Goal: Task Accomplishment & Management: Manage account settings

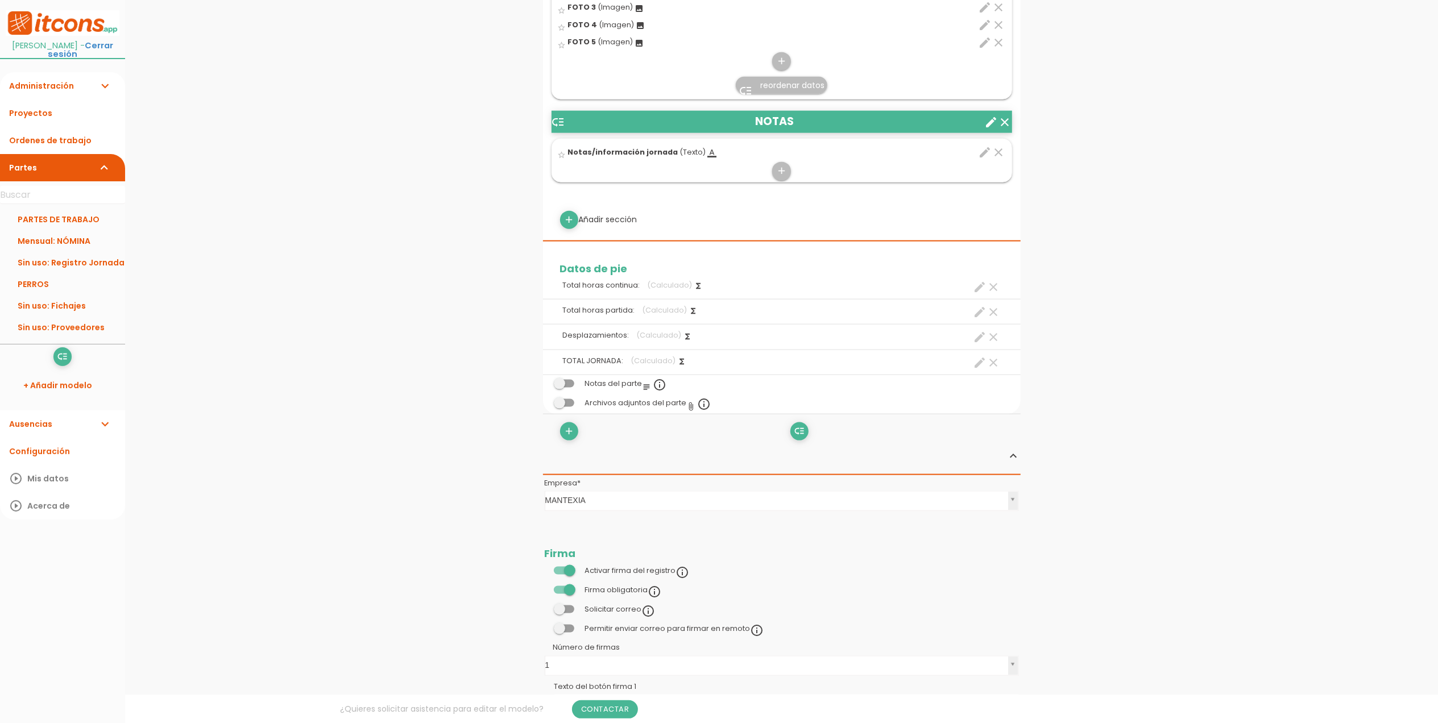
scroll to position [1364, 0]
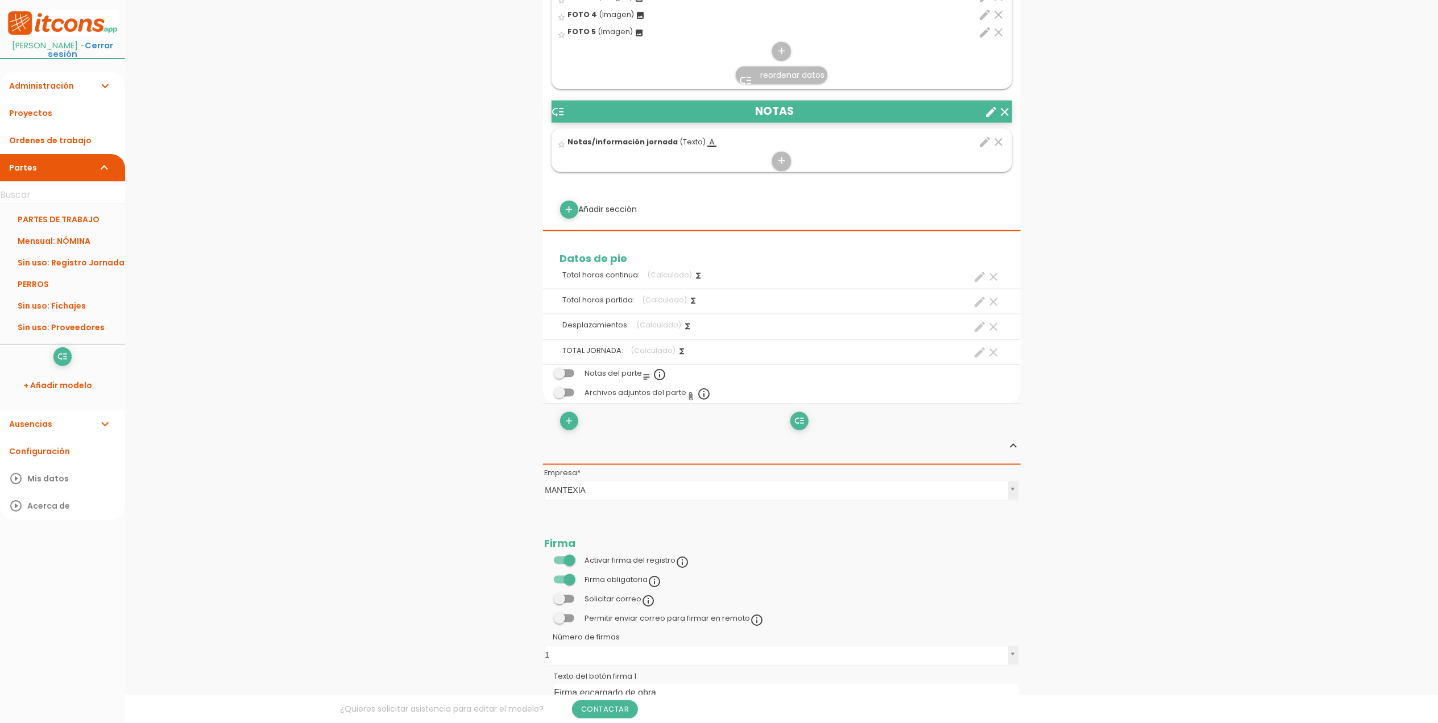
click at [563, 376] on span at bounding box center [564, 374] width 20 height 8
click at [545, 371] on input "checkbox" at bounding box center [545, 371] width 0 height 0
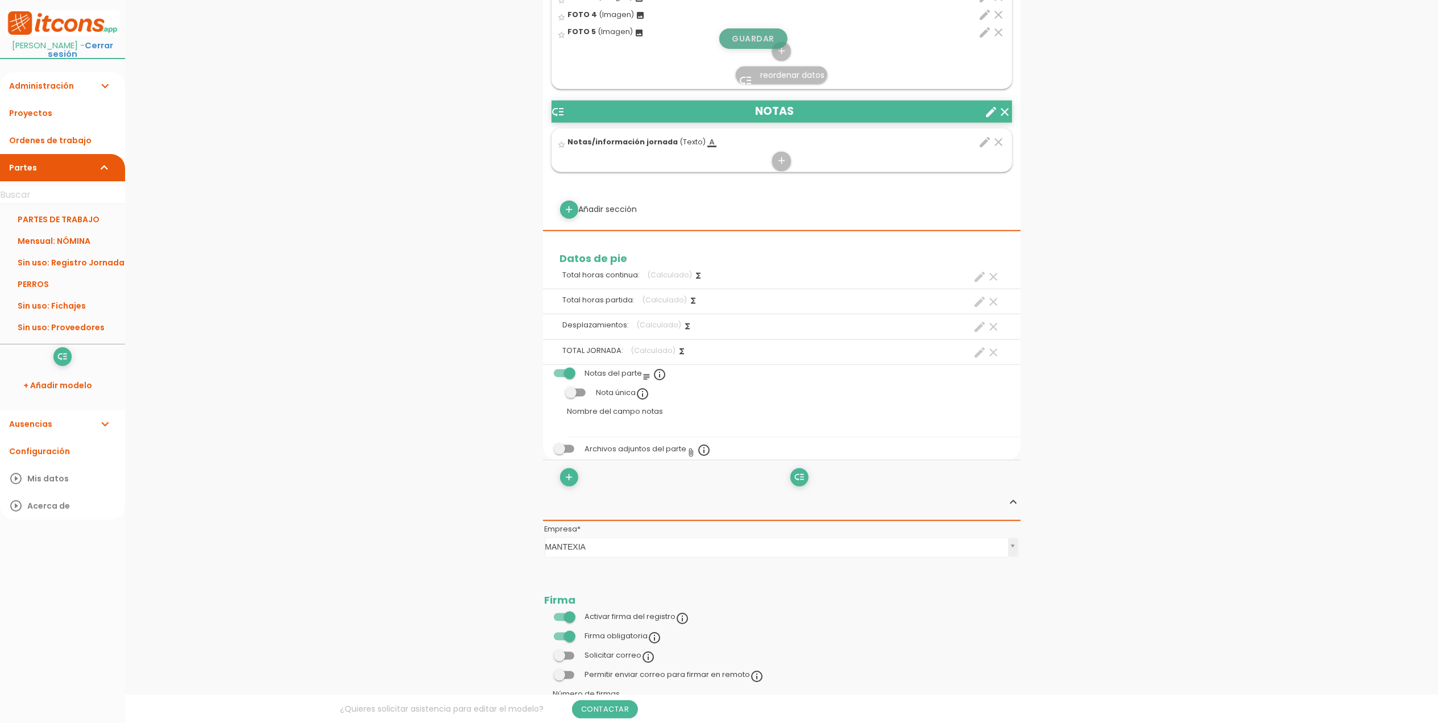
click at [761, 30] on link "Guardar" at bounding box center [753, 38] width 68 height 20
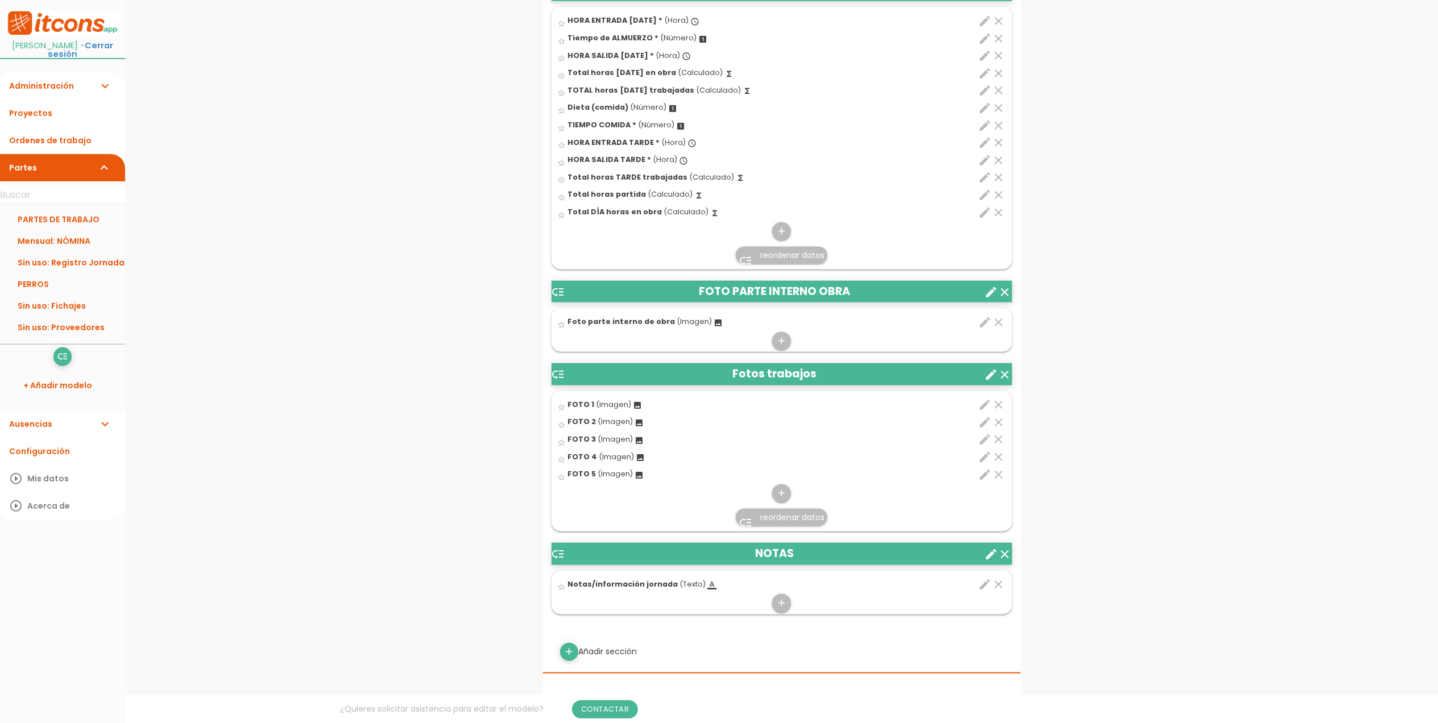
scroll to position [1054, 0]
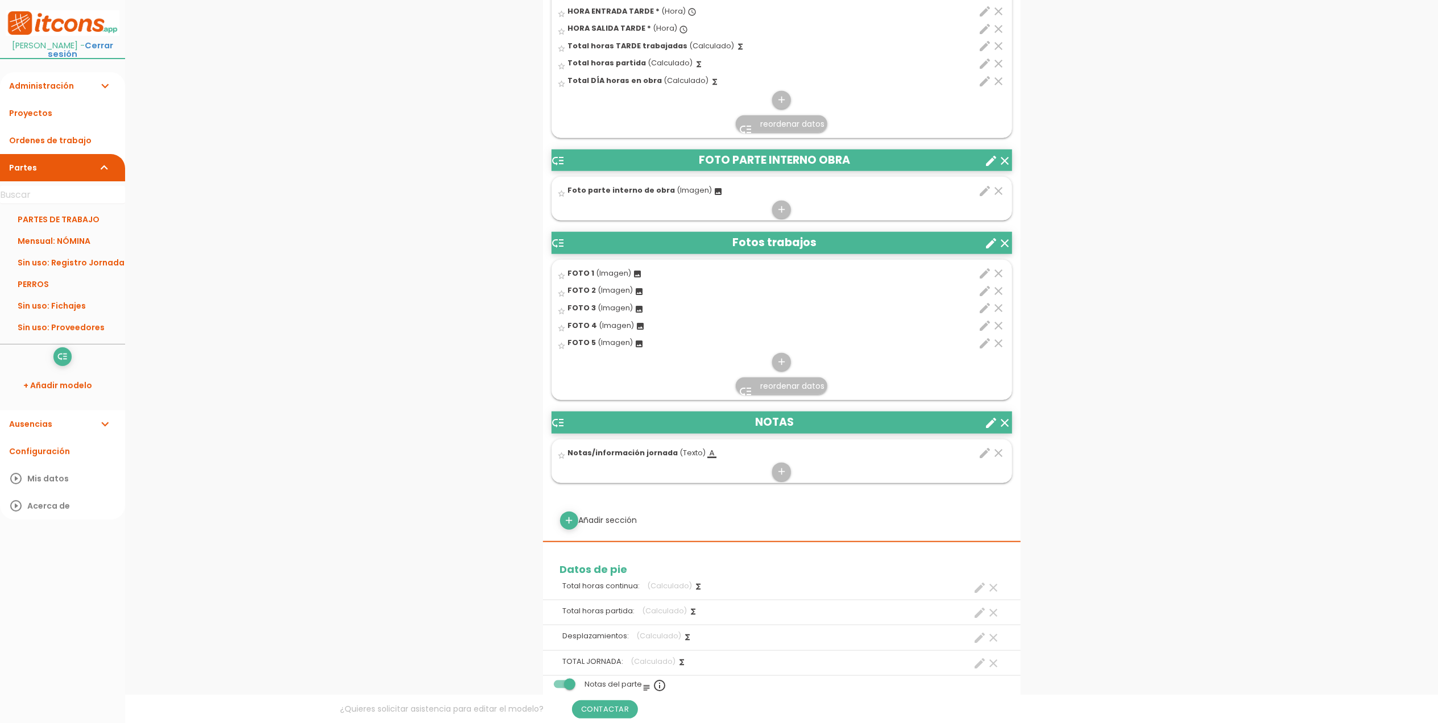
click at [1005, 424] on icon "clear" at bounding box center [1005, 423] width 14 height 14
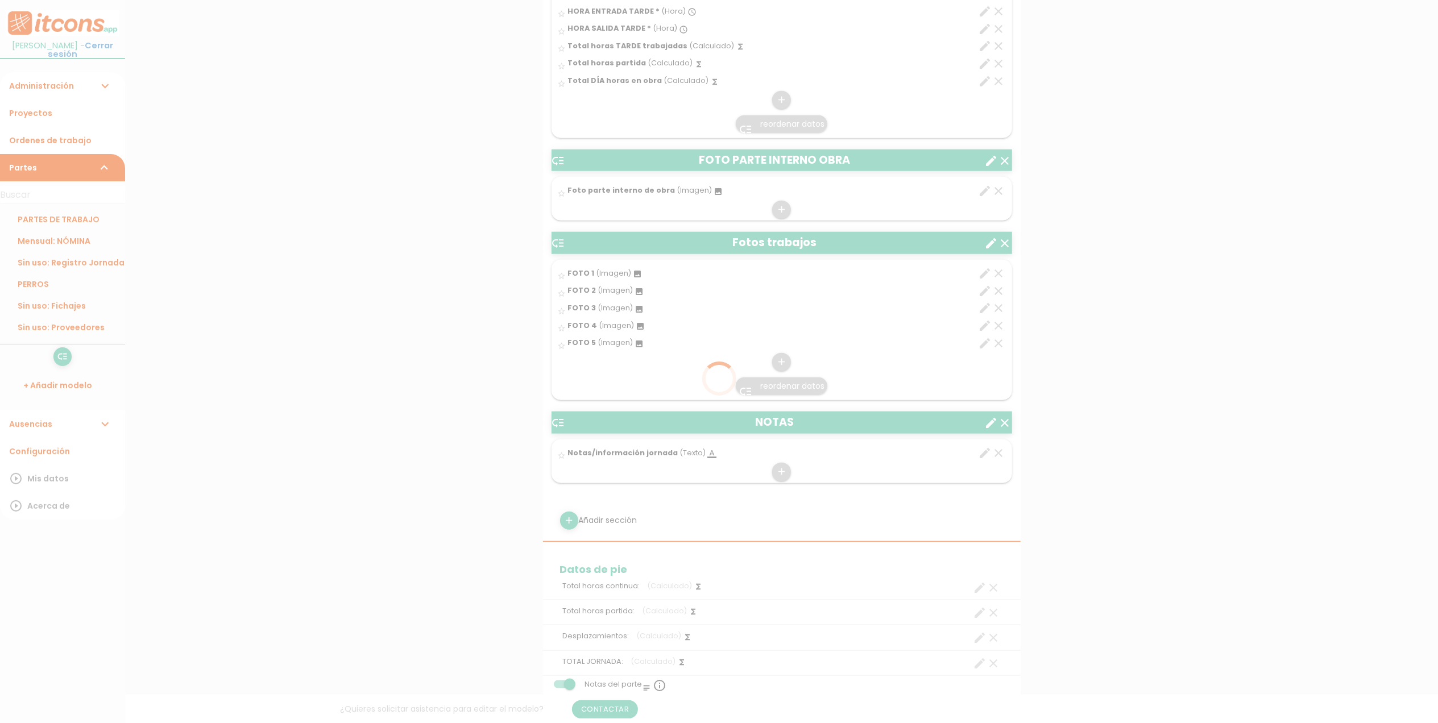
scroll to position [0, 0]
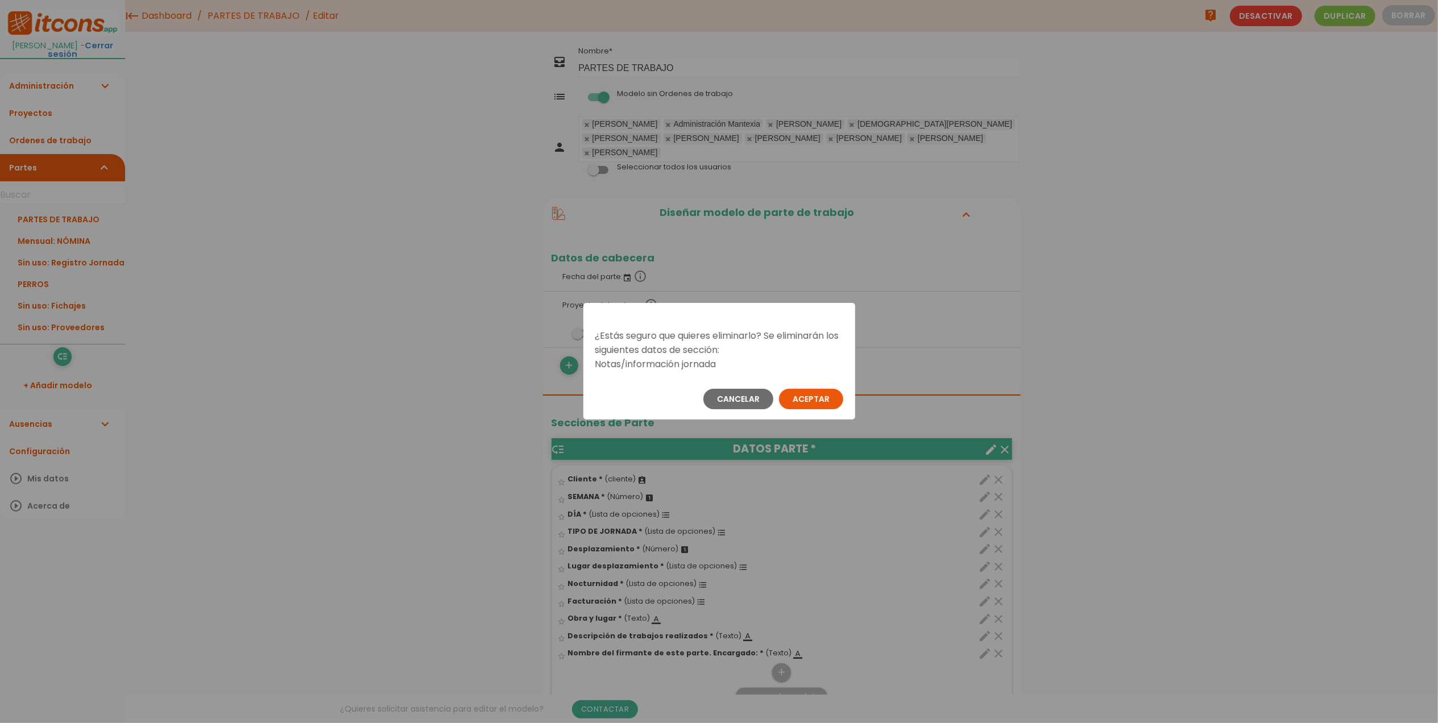
click at [817, 395] on button "Aceptar" at bounding box center [811, 399] width 64 height 20
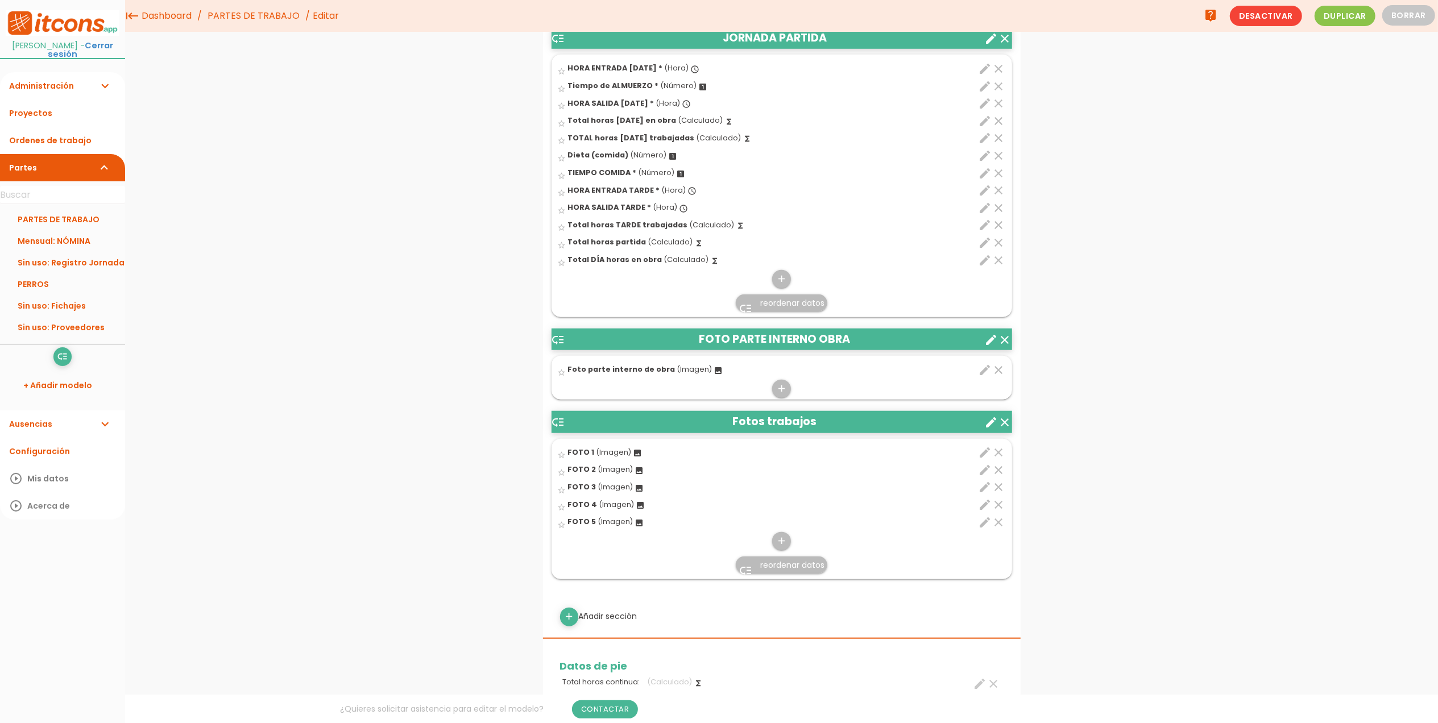
scroll to position [833, 0]
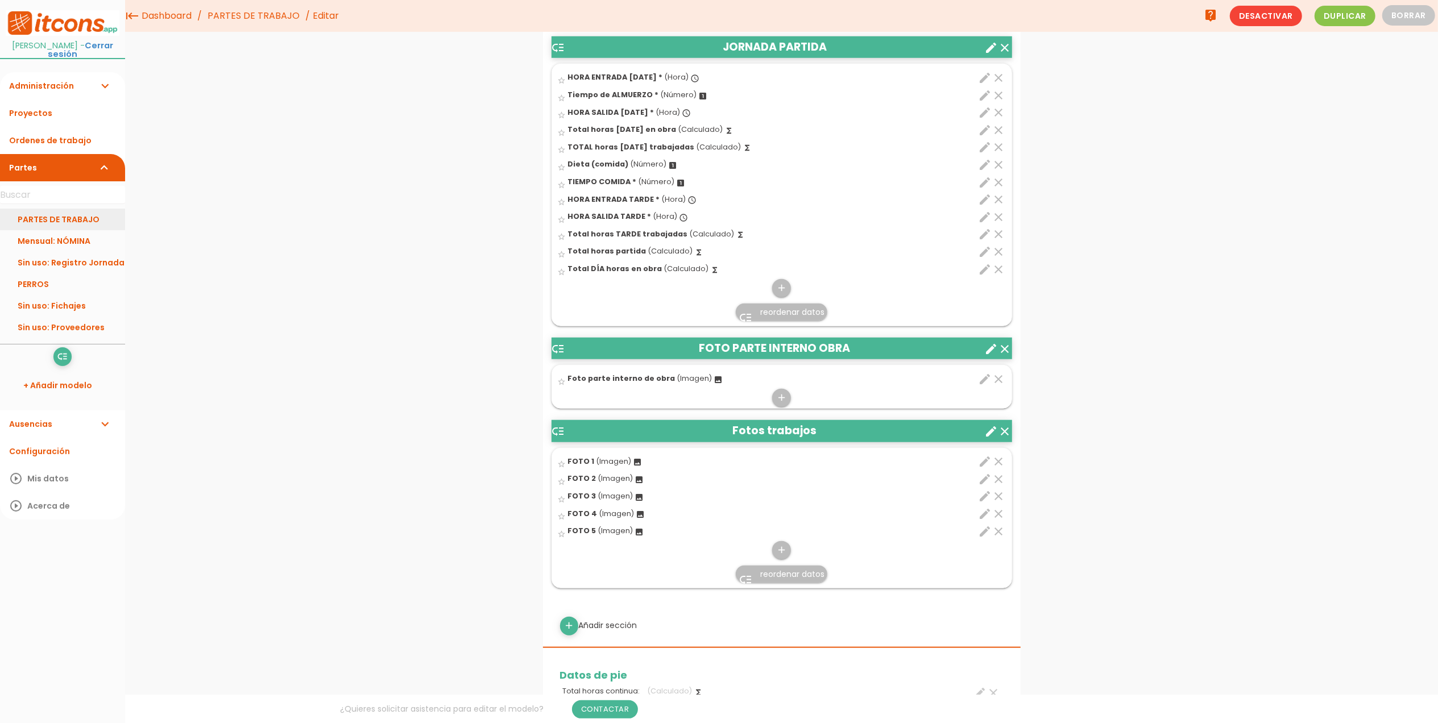
click at [70, 212] on link "PARTES DE TRABAJO" at bounding box center [62, 220] width 125 height 22
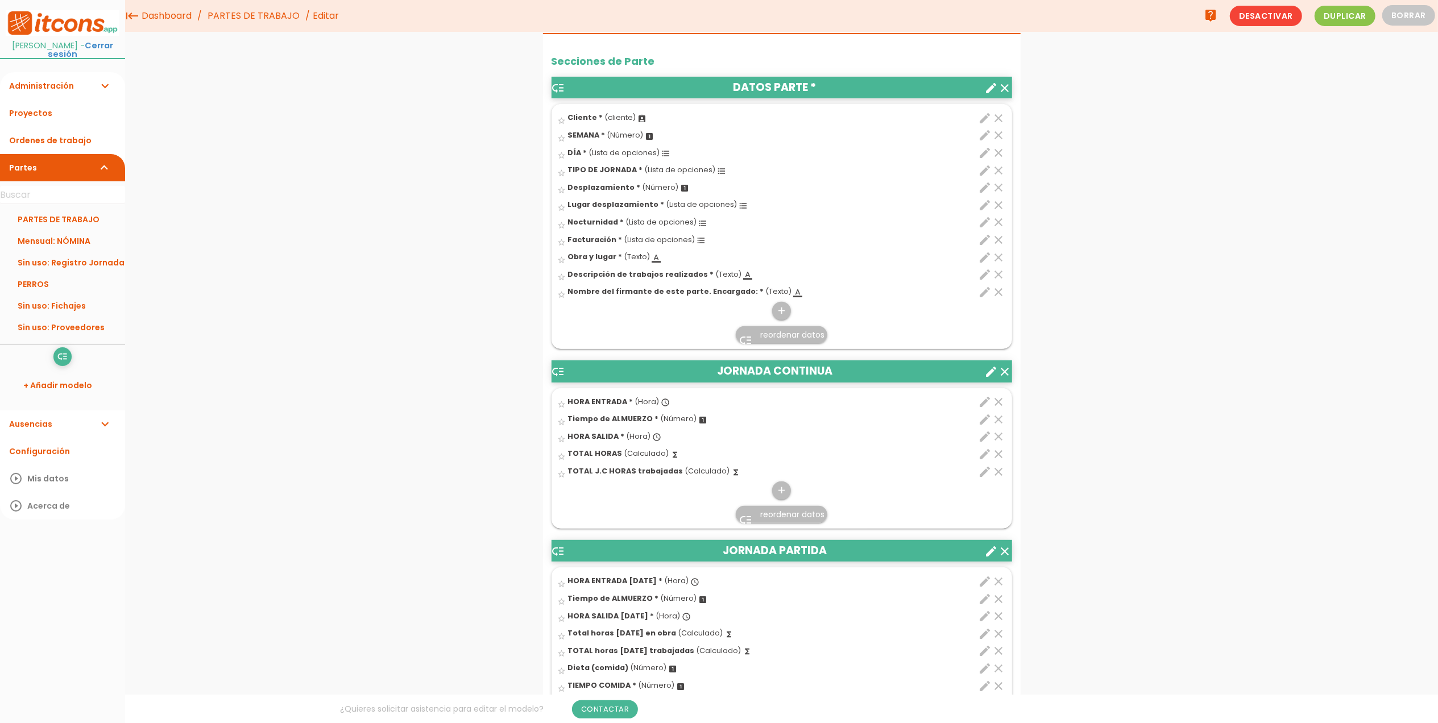
scroll to position [303, 0]
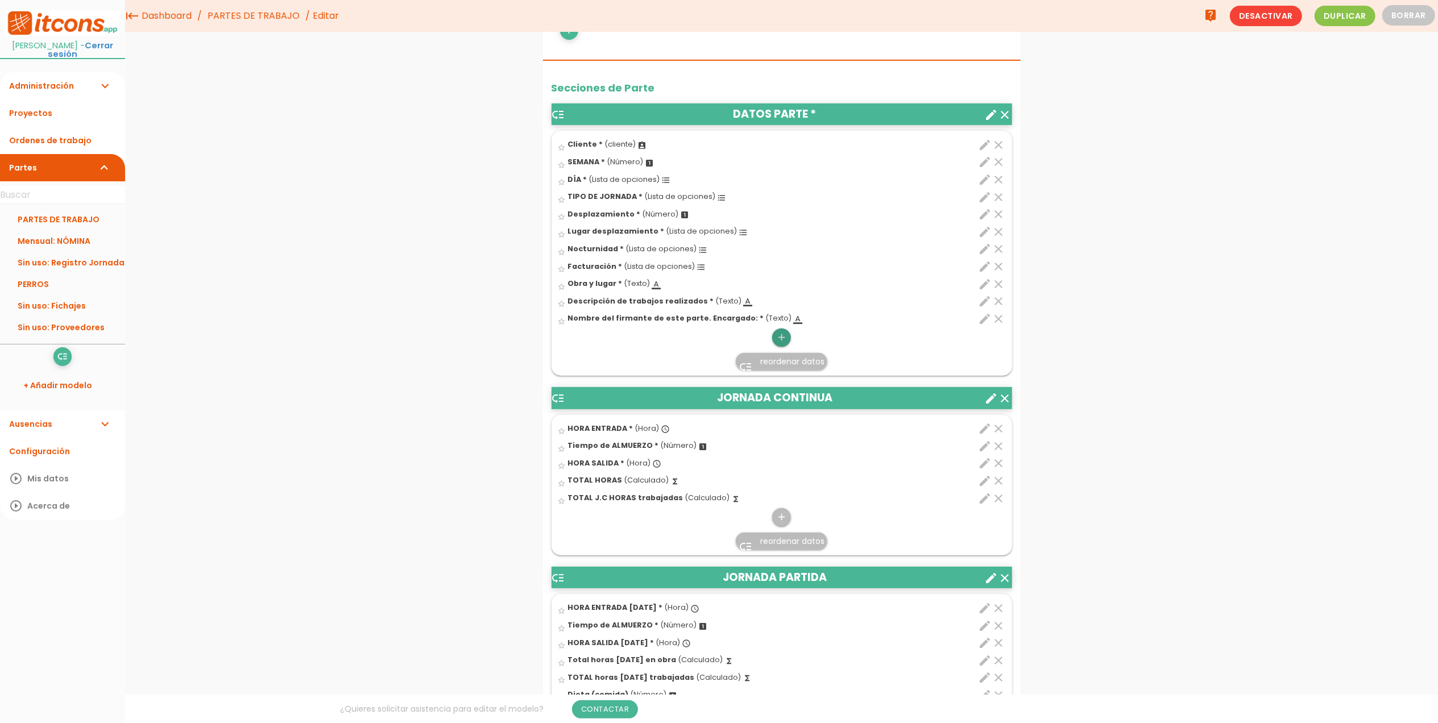
click at [781, 341] on icon "add" at bounding box center [781, 338] width 11 height 18
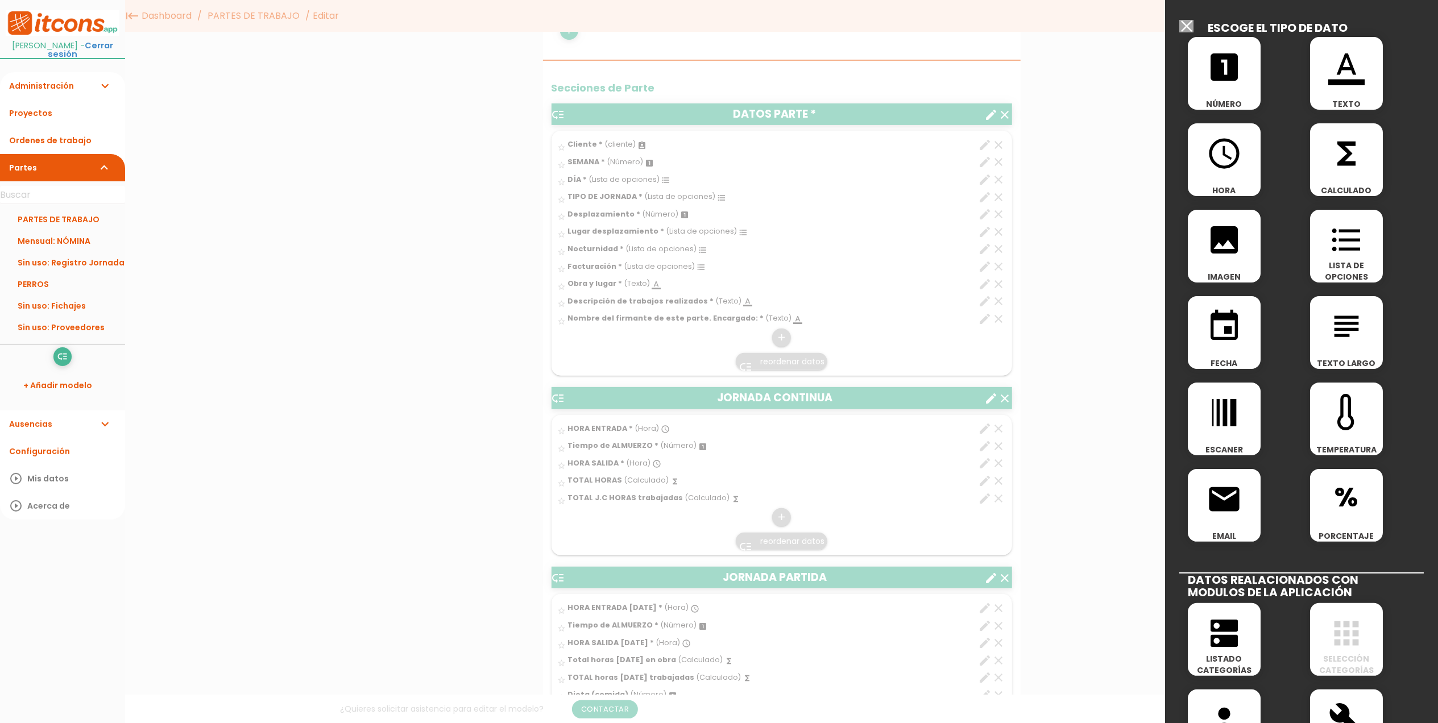
click at [1329, 77] on icon "format_color_text" at bounding box center [1346, 67] width 36 height 36
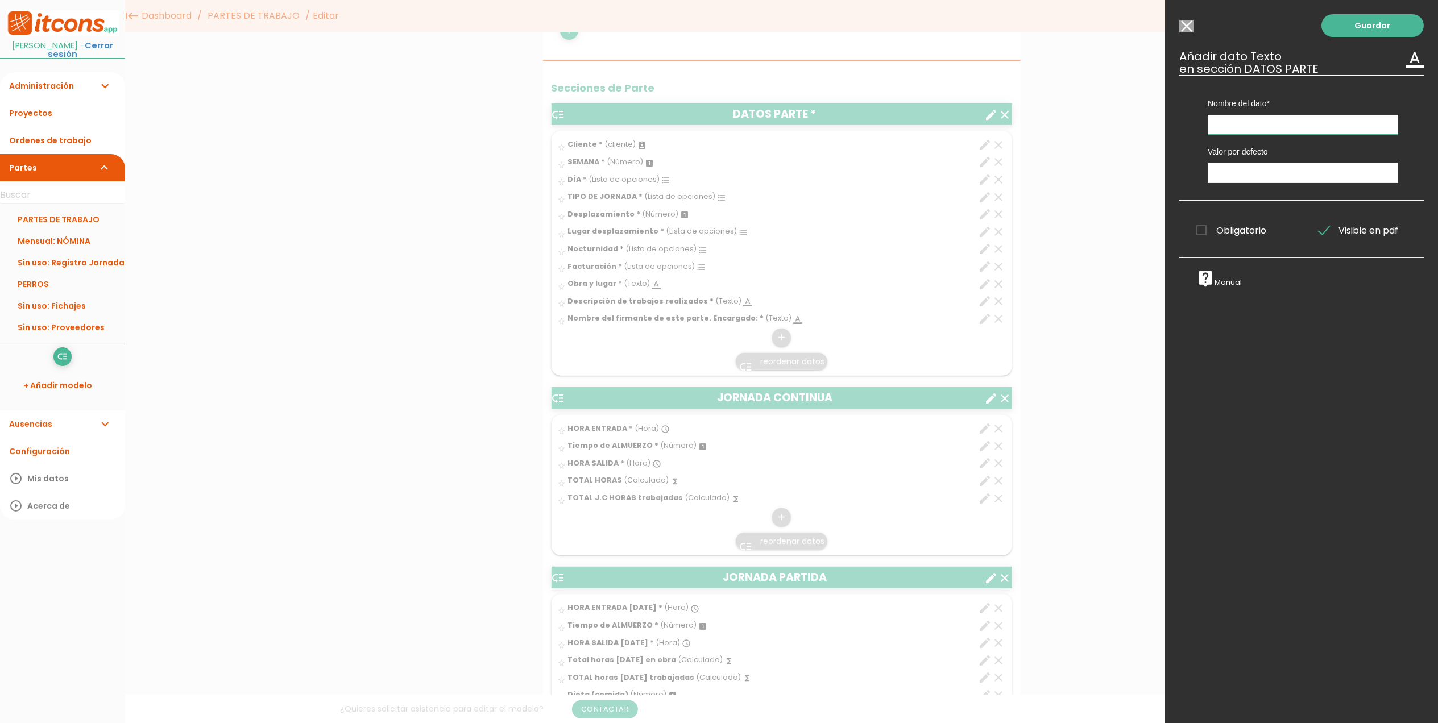
click at [1259, 119] on input "text" at bounding box center [1303, 125] width 190 height 20
type input "Notas / información jornada"
click at [1322, 235] on span "Visible en pdf" at bounding box center [1358, 230] width 80 height 14
click at [0, 0] on input "Visible en pdf" at bounding box center [0, 0] width 0 height 0
click at [1359, 28] on link "Guardar" at bounding box center [1372, 25] width 102 height 23
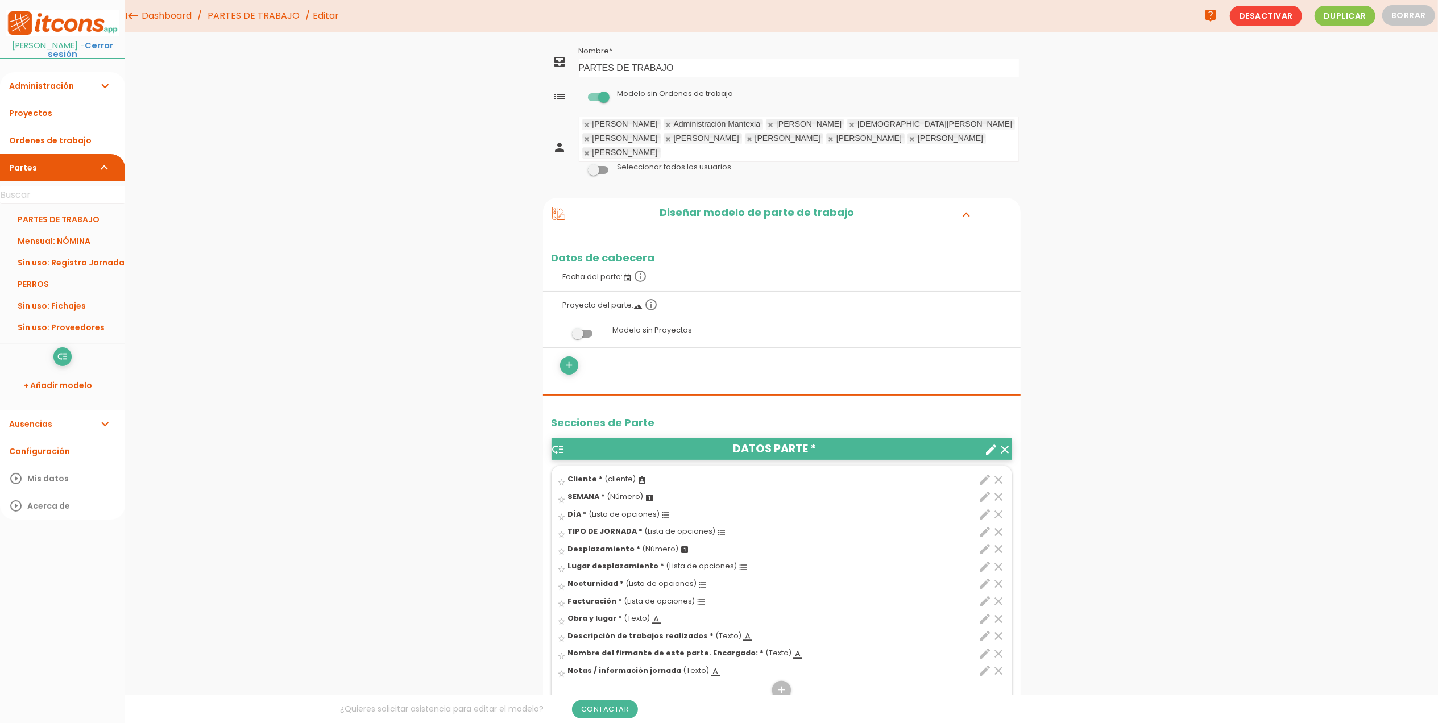
click at [228, 15] on link "PARTES DE TRABAJO" at bounding box center [254, 16] width 98 height 32
